Goal: Entertainment & Leisure: Consume media (video, audio)

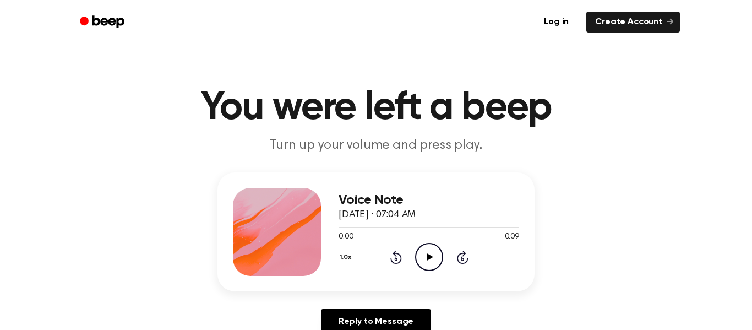
click at [434, 257] on icon "Play Audio" at bounding box center [429, 257] width 28 height 28
drag, startPoint x: 422, startPoint y: 226, endPoint x: 140, endPoint y: 228, distance: 281.8
click at [140, 228] on div "Voice Note [DATE] · 07:04 AM 0:05 0:09 Your browser does not support the [objec…" at bounding box center [375, 257] width 725 height 171
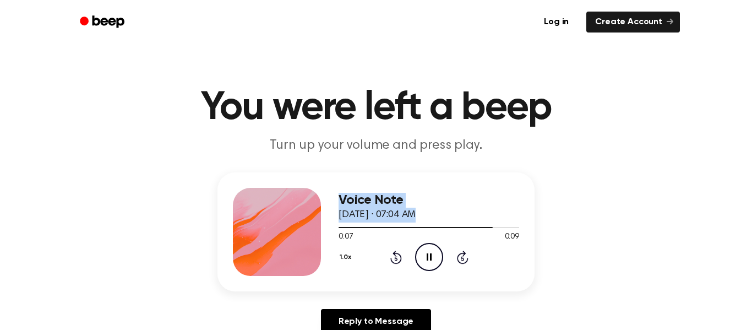
drag, startPoint x: 473, startPoint y: 228, endPoint x: 96, endPoint y: 237, distance: 376.6
click at [96, 237] on div "Voice Note [DATE] · 07:04 AM 0:07 0:09 Your browser does not support the [objec…" at bounding box center [375, 257] width 725 height 171
click at [412, 261] on div "1.0x Rewind 5 seconds Pause Audio Skip 5 seconds" at bounding box center [429, 257] width 181 height 28
drag, startPoint x: 515, startPoint y: 227, endPoint x: 135, endPoint y: 225, distance: 379.8
click at [135, 225] on div "Voice Note September 12, 2024 · 07:04 AM 0:09 0:09 Your browser does not suppor…" at bounding box center [375, 257] width 725 height 171
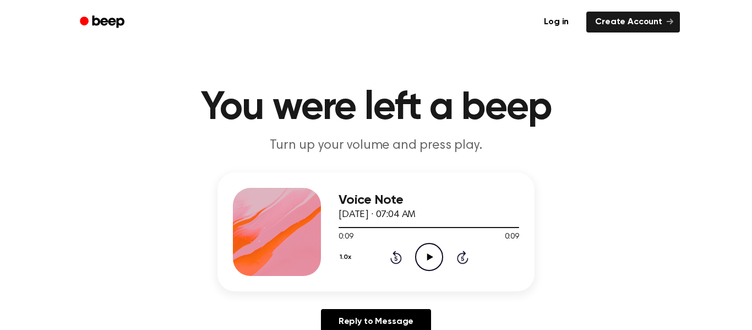
click at [391, 253] on icon "Rewind 5 seconds" at bounding box center [396, 257] width 12 height 14
click at [434, 253] on icon "Play Audio" at bounding box center [429, 257] width 28 height 28
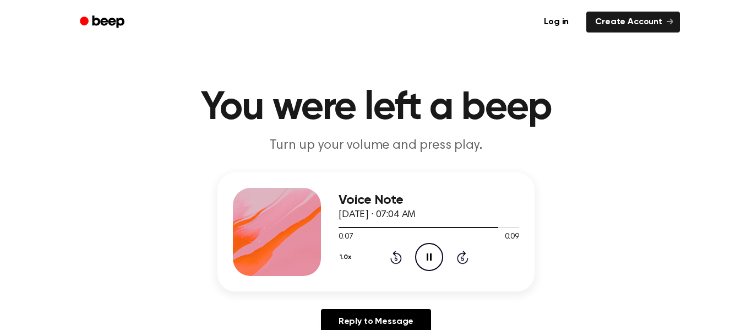
click at [427, 254] on icon at bounding box center [429, 256] width 5 height 7
click at [394, 257] on icon at bounding box center [395, 258] width 3 height 4
click at [430, 261] on icon "Play Audio" at bounding box center [429, 257] width 28 height 28
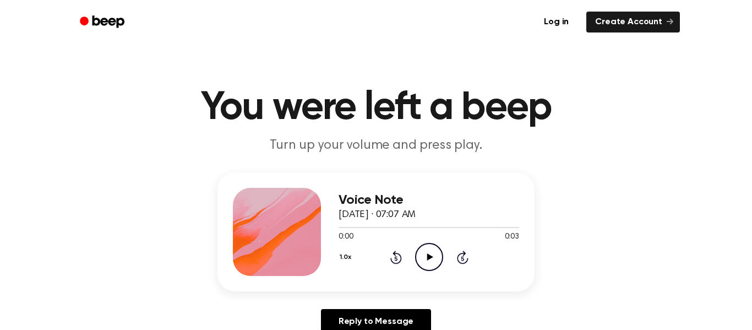
click at [434, 252] on icon "Play Audio" at bounding box center [429, 257] width 28 height 28
click at [425, 256] on icon "Play Audio" at bounding box center [429, 257] width 28 height 28
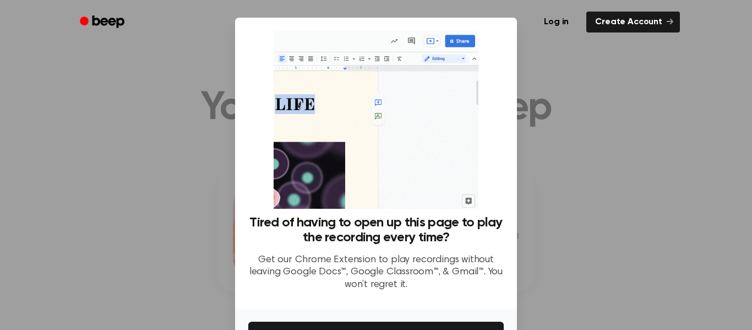
click at [749, 242] on div at bounding box center [376, 165] width 752 height 330
click at [678, 249] on div at bounding box center [376, 165] width 752 height 330
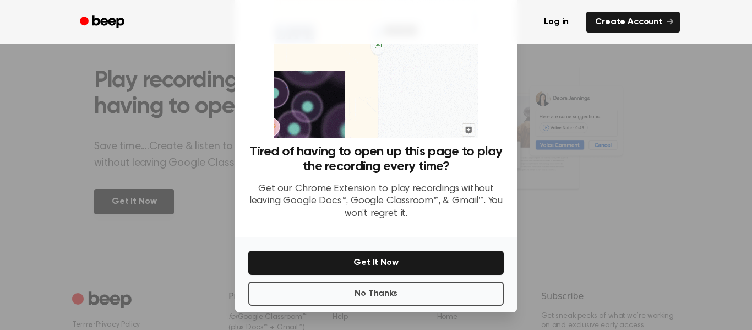
scroll to position [429, 0]
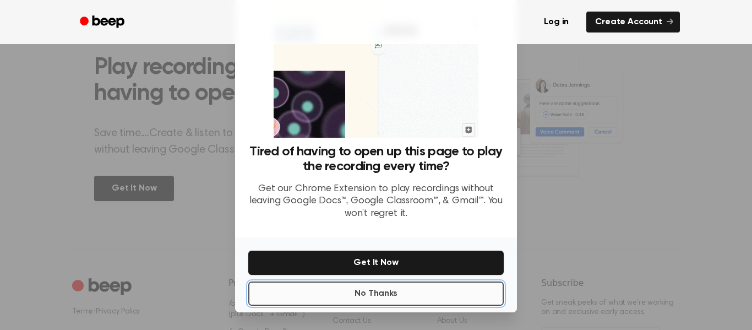
click at [390, 286] on button "No Thanks" at bounding box center [375, 293] width 255 height 24
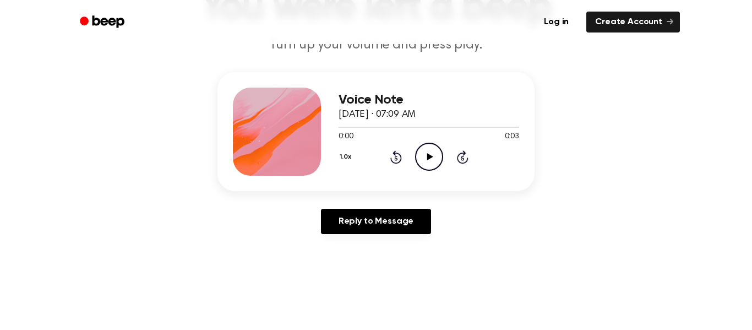
scroll to position [0, 0]
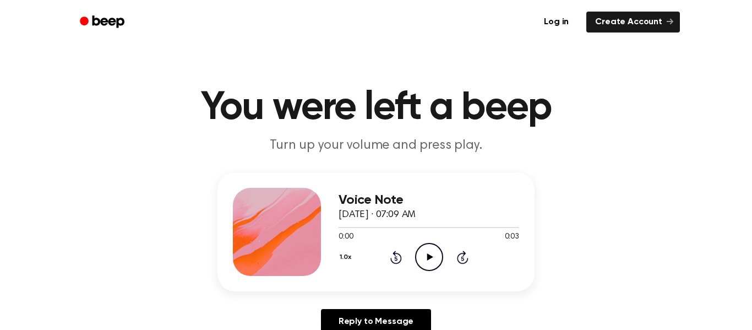
click at [425, 263] on icon "Play Audio" at bounding box center [429, 257] width 28 height 28
click at [423, 262] on icon "Play Audio" at bounding box center [429, 257] width 28 height 28
